Goal: Information Seeking & Learning: Compare options

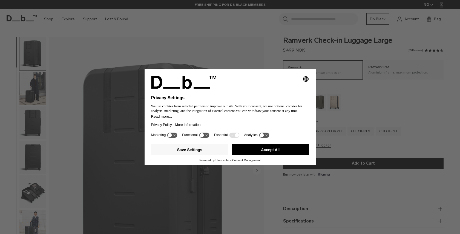
click at [281, 150] on button "Accept All" at bounding box center [270, 149] width 77 height 11
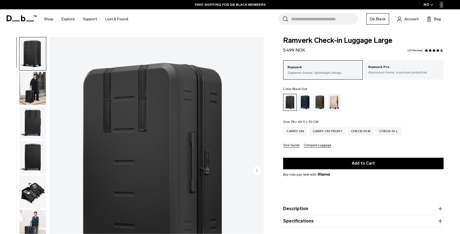
click at [33, 59] on img "button" at bounding box center [32, 53] width 27 height 33
click at [34, 92] on img "button" at bounding box center [32, 88] width 27 height 33
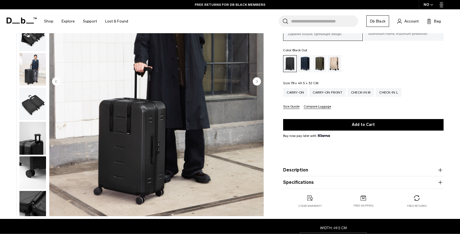
scroll to position [90, 0]
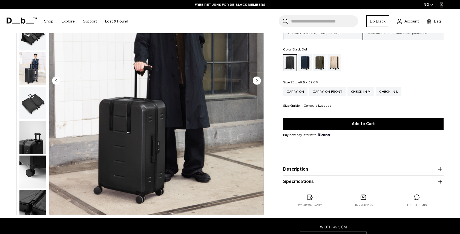
click at [35, 98] on img "button" at bounding box center [32, 103] width 27 height 33
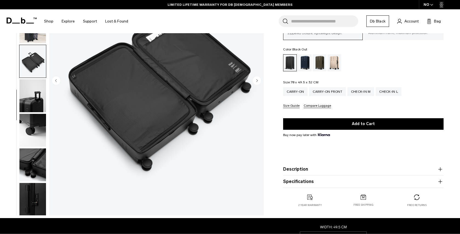
scroll to position [110, 0]
click at [313, 61] on div "Forest Green" at bounding box center [320, 62] width 14 height 17
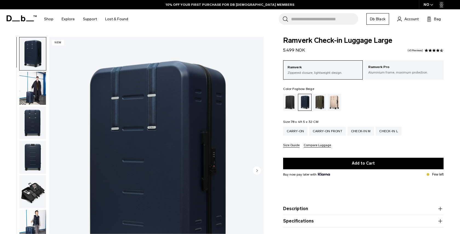
click at [334, 104] on div "Fogbow Beige" at bounding box center [334, 102] width 14 height 17
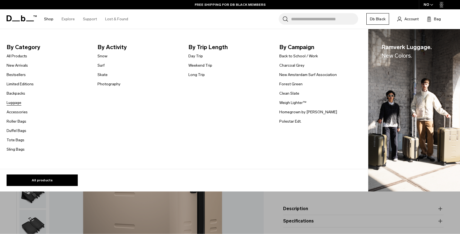
click at [17, 105] on link "Luggage" at bounding box center [14, 103] width 15 height 6
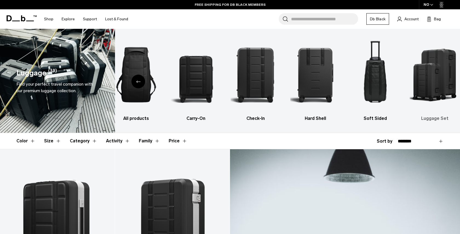
click at [437, 83] on img "6 / 6" at bounding box center [435, 74] width 50 height 75
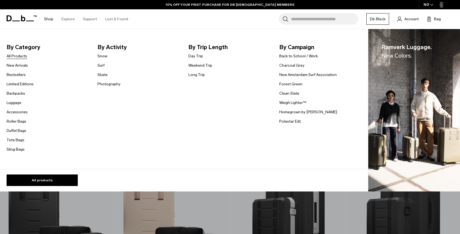
click at [21, 55] on link "All Products" at bounding box center [17, 56] width 21 height 6
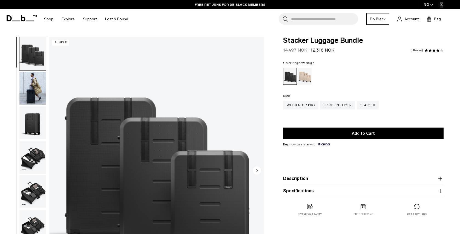
click at [304, 76] on div "Fogbow Beige" at bounding box center [305, 76] width 14 height 17
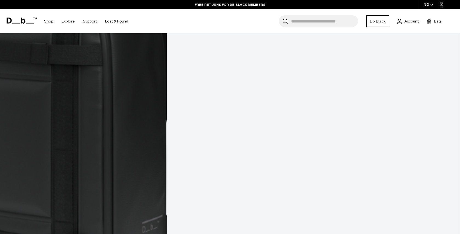
scroll to position [1940, 0]
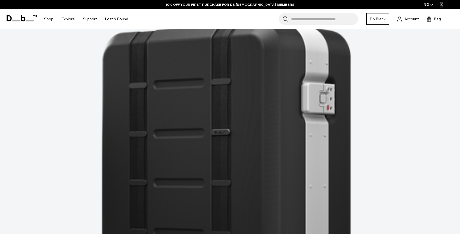
scroll to position [2992, 0]
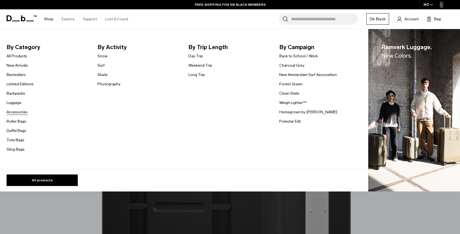
click at [17, 113] on link "Accessories" at bounding box center [17, 112] width 21 height 6
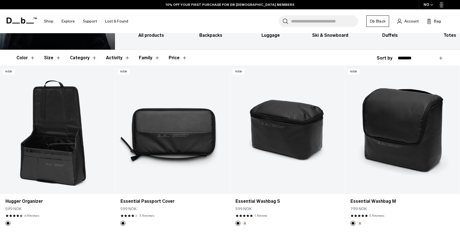
click at [91, 57] on button "Category" at bounding box center [83, 58] width 27 height 16
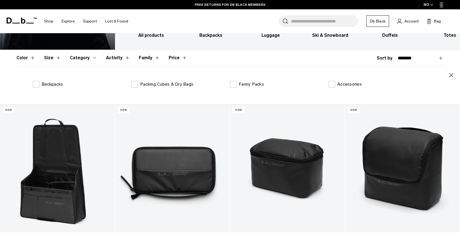
click at [91, 57] on button "Category" at bounding box center [83, 58] width 27 height 16
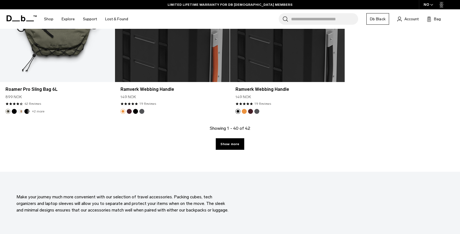
scroll to position [1876, 0]
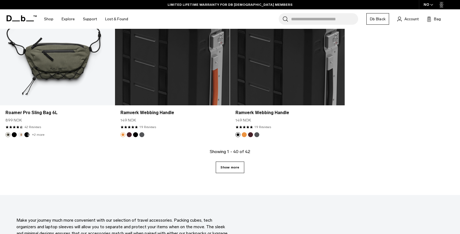
click at [237, 171] on link "Show more" at bounding box center [230, 166] width 28 height 11
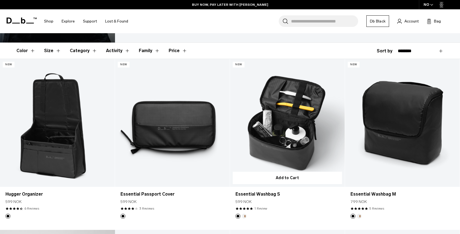
scroll to position [91, 0]
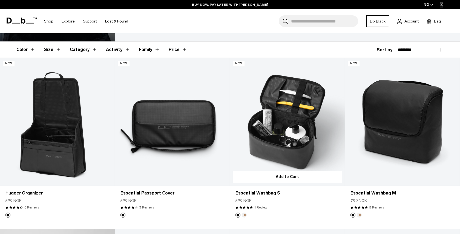
click at [244, 215] on button "Oatmilk" at bounding box center [244, 214] width 5 height 5
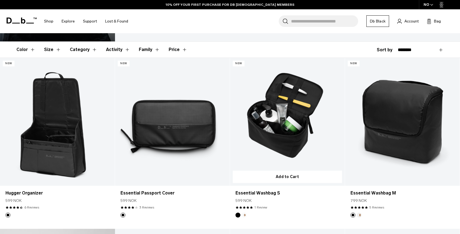
click at [244, 215] on button "Oatmilk" at bounding box center [244, 214] width 5 height 5
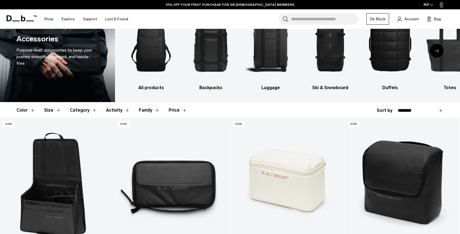
scroll to position [0, 0]
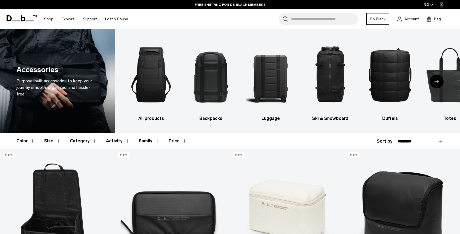
click at [439, 83] on div "Next slide" at bounding box center [437, 81] width 14 height 14
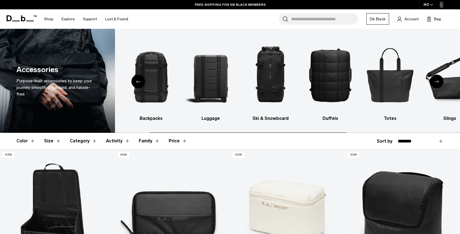
click at [439, 83] on div "Next slide" at bounding box center [437, 81] width 14 height 14
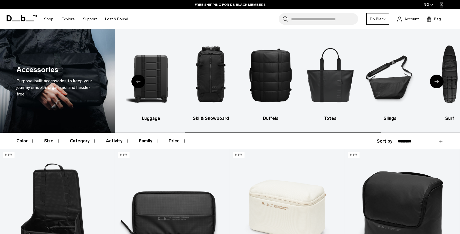
click at [439, 83] on div "Next slide" at bounding box center [437, 81] width 14 height 14
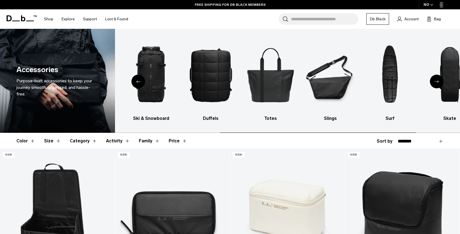
click at [439, 83] on div "Next slide" at bounding box center [437, 81] width 14 height 14
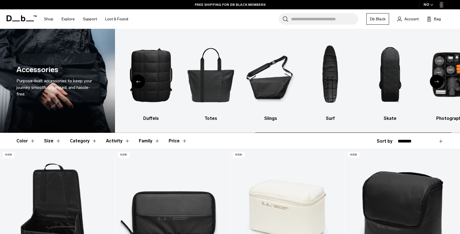
click at [439, 83] on div "Next slide" at bounding box center [437, 81] width 14 height 14
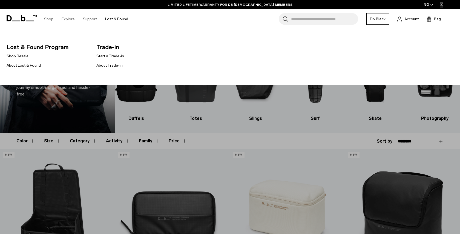
click at [23, 56] on link "Shop Resale" at bounding box center [18, 56] width 22 height 6
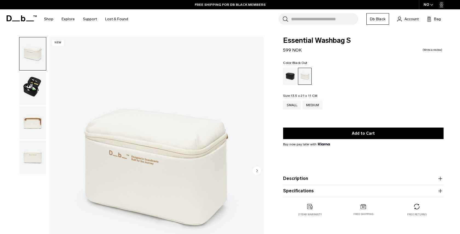
click at [291, 81] on div "Black Out" at bounding box center [290, 76] width 14 height 17
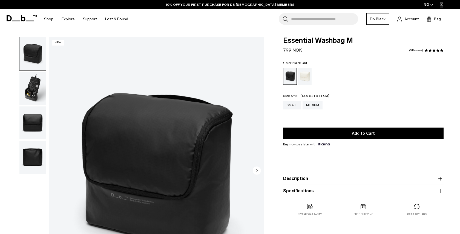
click at [295, 105] on div "Small" at bounding box center [292, 104] width 18 height 9
